Goal: Navigation & Orientation: Find specific page/section

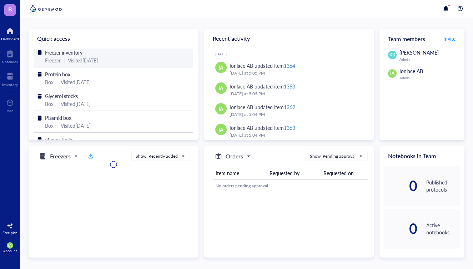
click at [80, 56] on div "Visited [DATE]" at bounding box center [83, 60] width 30 height 8
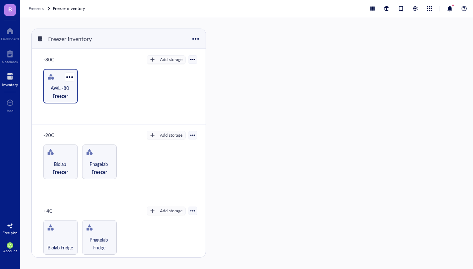
click at [57, 94] on span "AWL -80 Freezer" at bounding box center [60, 92] width 27 height 16
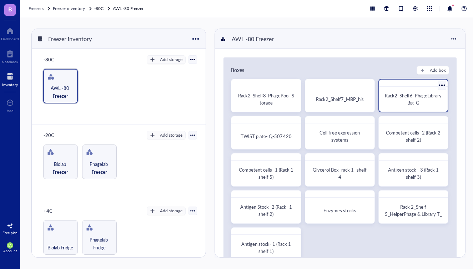
click at [442, 83] on div at bounding box center [442, 85] width 10 height 10
click at [387, 92] on span "Rack2_Shelf6_PhageLibraryBig_G" at bounding box center [413, 99] width 57 height 14
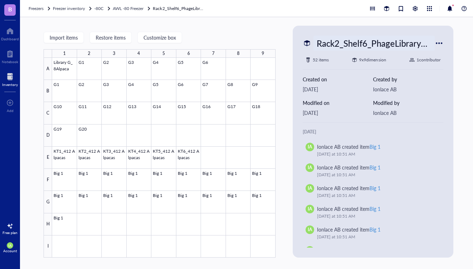
click at [353, 44] on div "Rack2_Shelf6_PhageLibraryBig_G" at bounding box center [374, 43] width 121 height 15
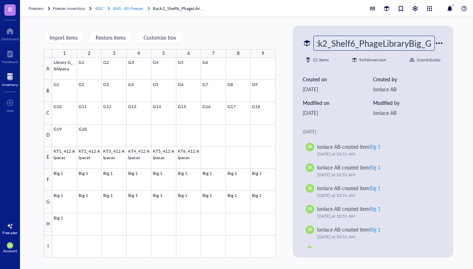
click at [132, 8] on span "AWL -80 Freezer" at bounding box center [128, 8] width 31 height 6
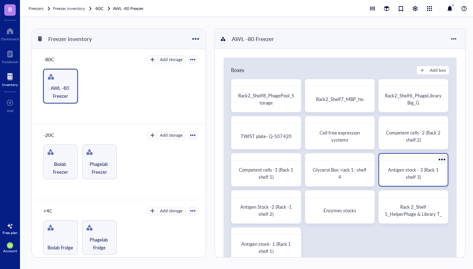
scroll to position [6, 0]
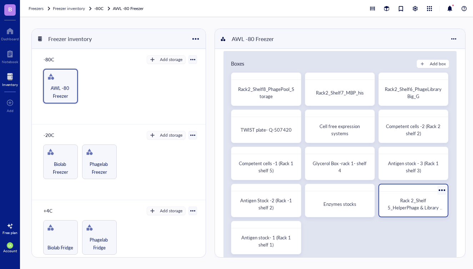
click at [410, 202] on span "Rack 2_Shelf 5_HelperPhage & Library T_" at bounding box center [416, 207] width 56 height 21
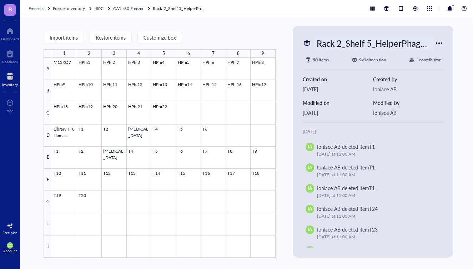
click at [377, 47] on div "Rack 2_Shelf 5_HelperPhage & Library T_" at bounding box center [374, 43] width 121 height 15
